Goal: Find specific page/section: Find specific page/section

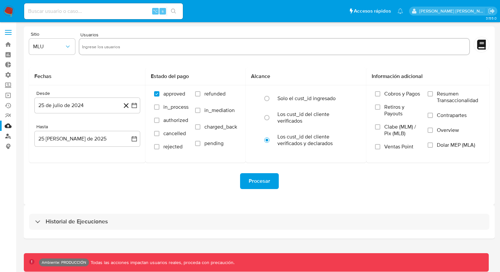
click at [10, 135] on link "Buscador de personas" at bounding box center [39, 136] width 79 height 10
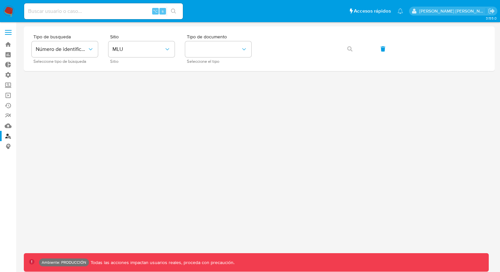
click at [6, 32] on span at bounding box center [8, 32] width 7 height 1
click at [0, 0] on input "checkbox" at bounding box center [0, 0] width 0 height 0
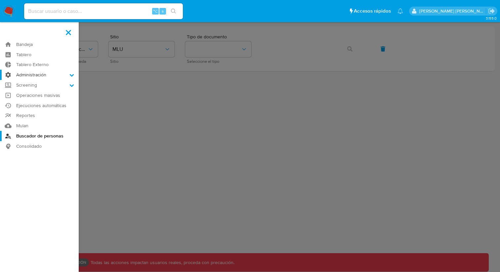
click at [62, 76] on label "Administración" at bounding box center [39, 75] width 79 height 10
click at [0, 0] on input "Administración" at bounding box center [0, 0] width 0 height 0
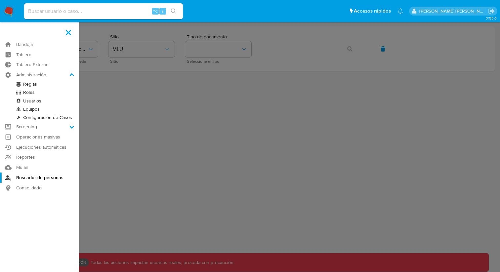
click at [32, 99] on link "Usuarios" at bounding box center [39, 101] width 79 height 8
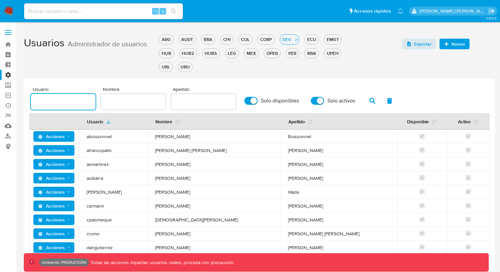
click at [66, 100] on input "text" at bounding box center [63, 101] width 65 height 9
type input "edalonso"
click at [366, 98] on button "button" at bounding box center [372, 101] width 17 height 16
